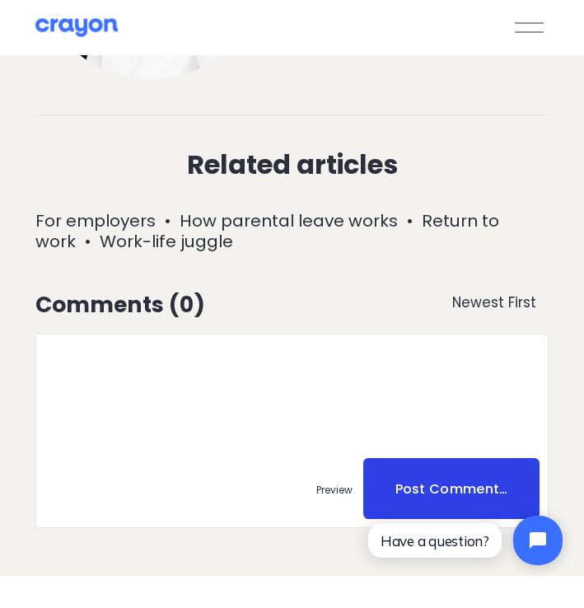
scroll to position [7633, 0]
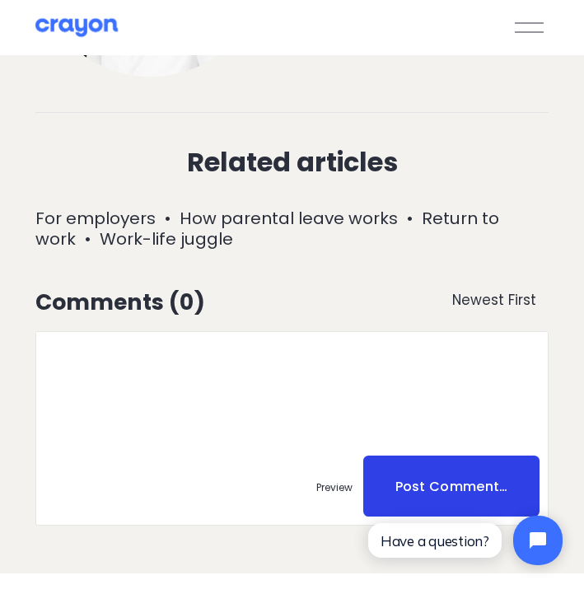
click at [441, 207] on link "Return to work" at bounding box center [267, 229] width 465 height 44
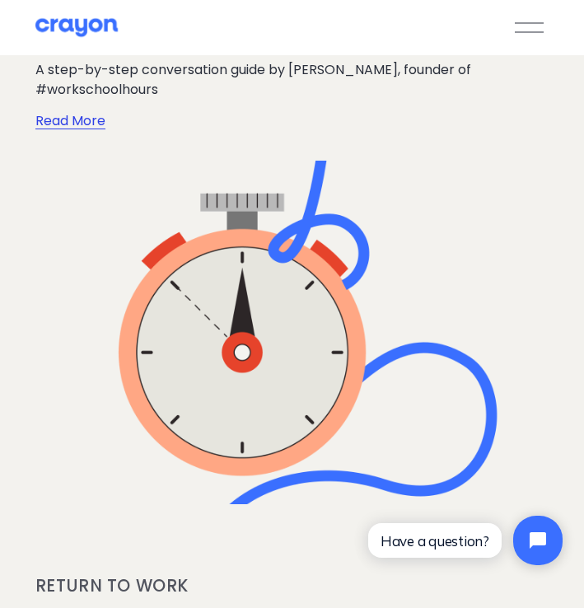
scroll to position [322, 0]
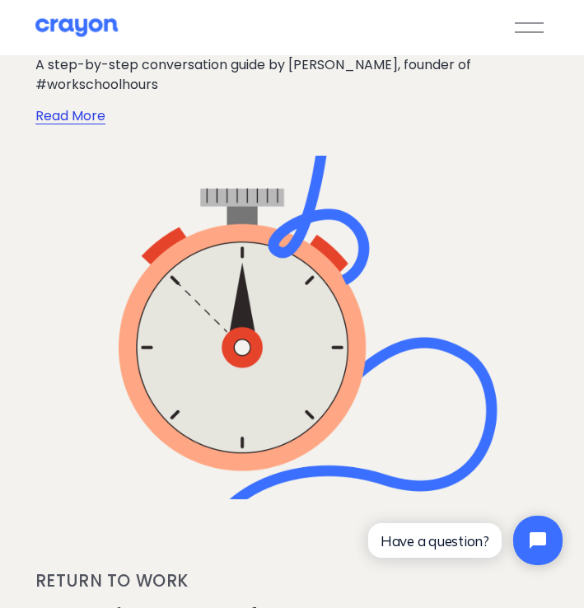
click at [88, 126] on link "Read More" at bounding box center [70, 111] width 70 height 32
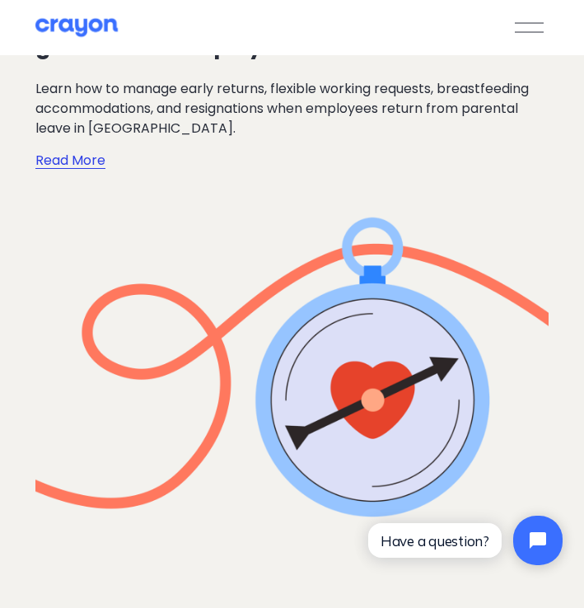
scroll to position [921, 0]
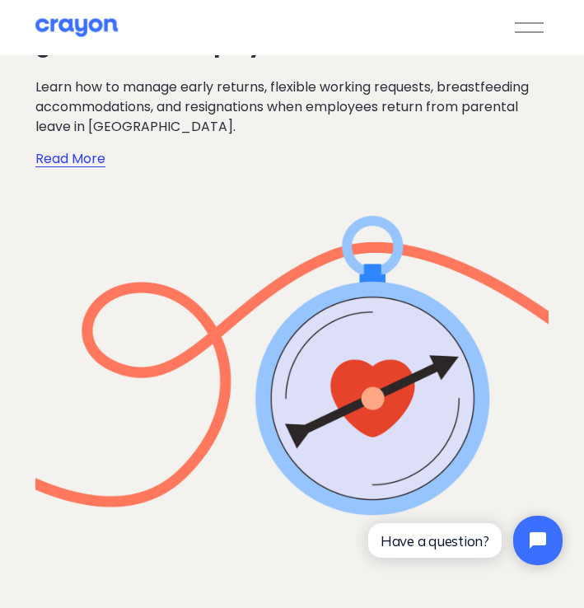
click at [77, 165] on link "Read More" at bounding box center [70, 153] width 70 height 32
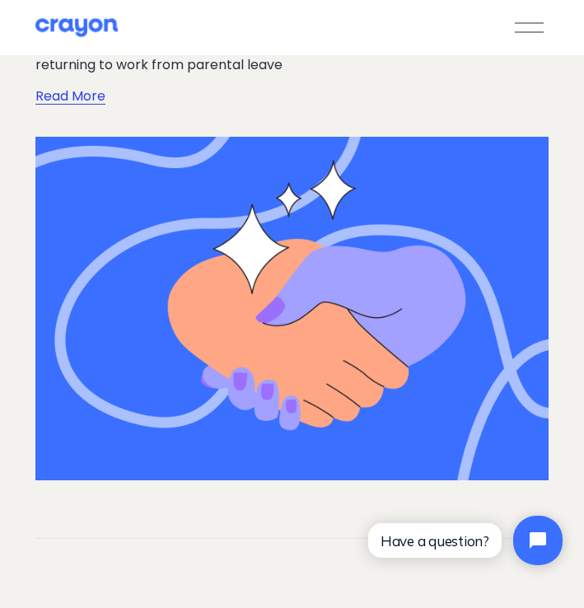
scroll to position [3395, 0]
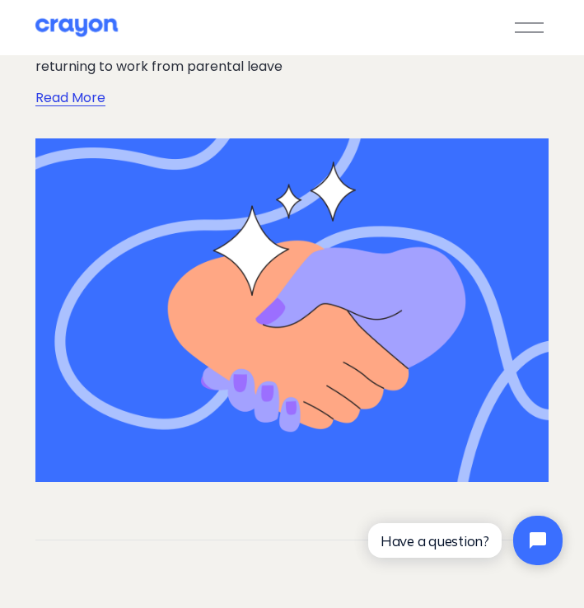
click at [82, 98] on link "Read More" at bounding box center [70, 93] width 70 height 32
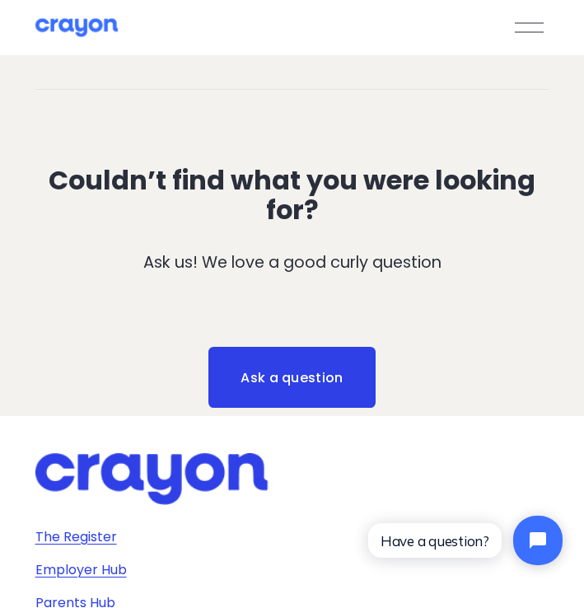
scroll to position [3873, 0]
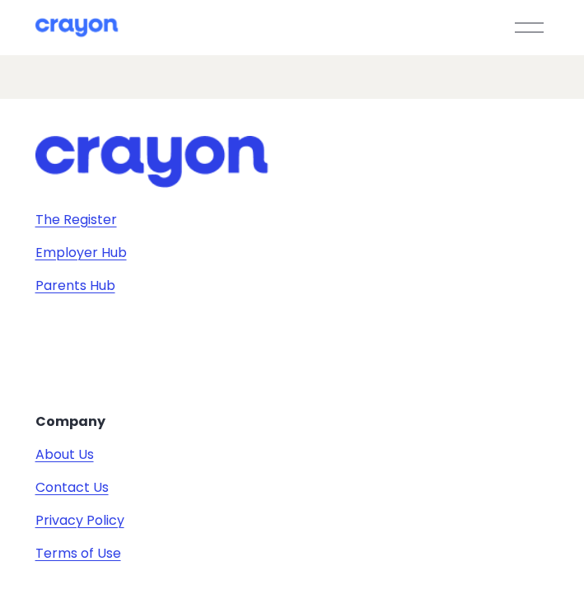
scroll to position [3720, 0]
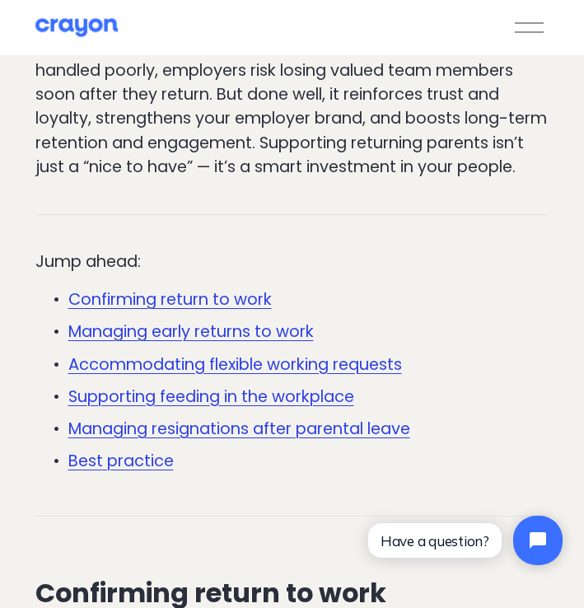
scroll to position [433, 0]
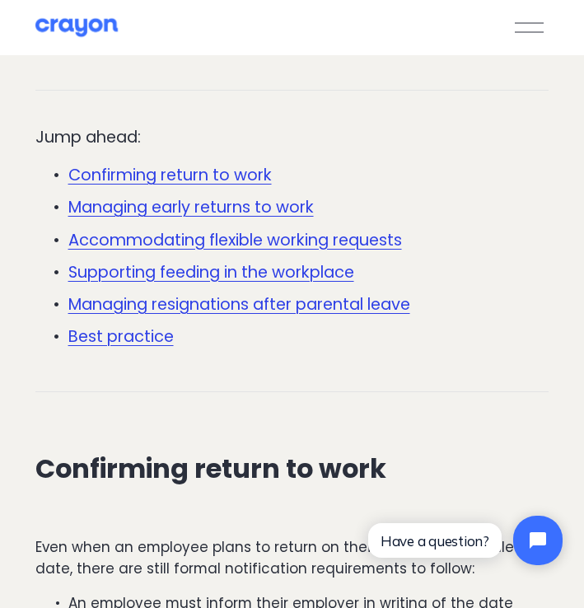
click at [367, 251] on link "Accommodating flexible working requests" at bounding box center [235, 239] width 334 height 23
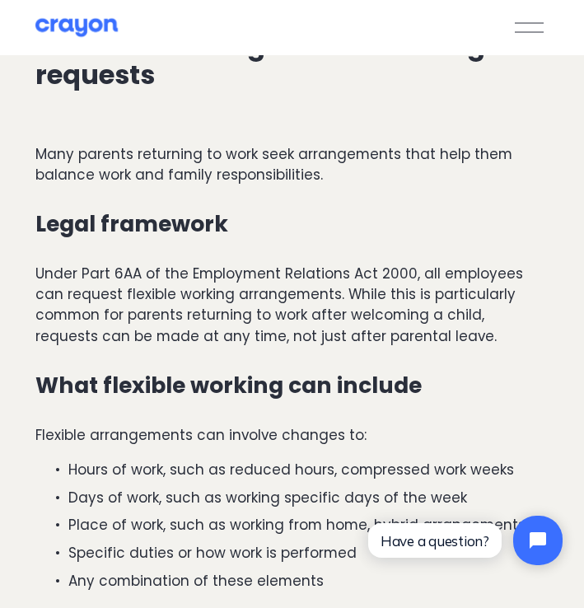
scroll to position [2215, 0]
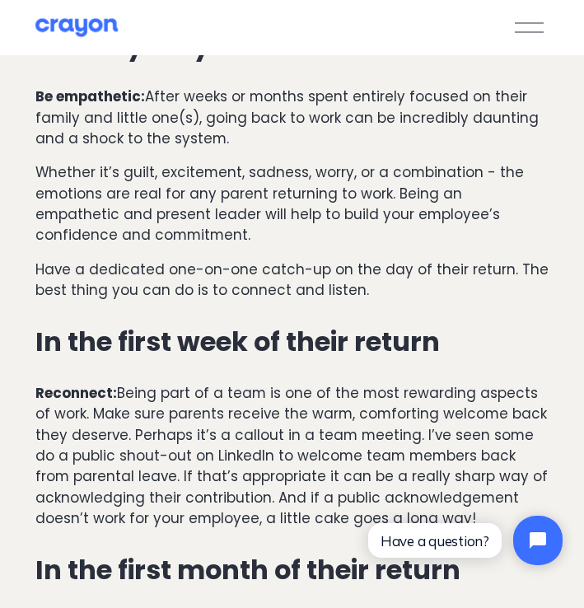
scroll to position [2100, 0]
